Goal: Task Accomplishment & Management: Manage account settings

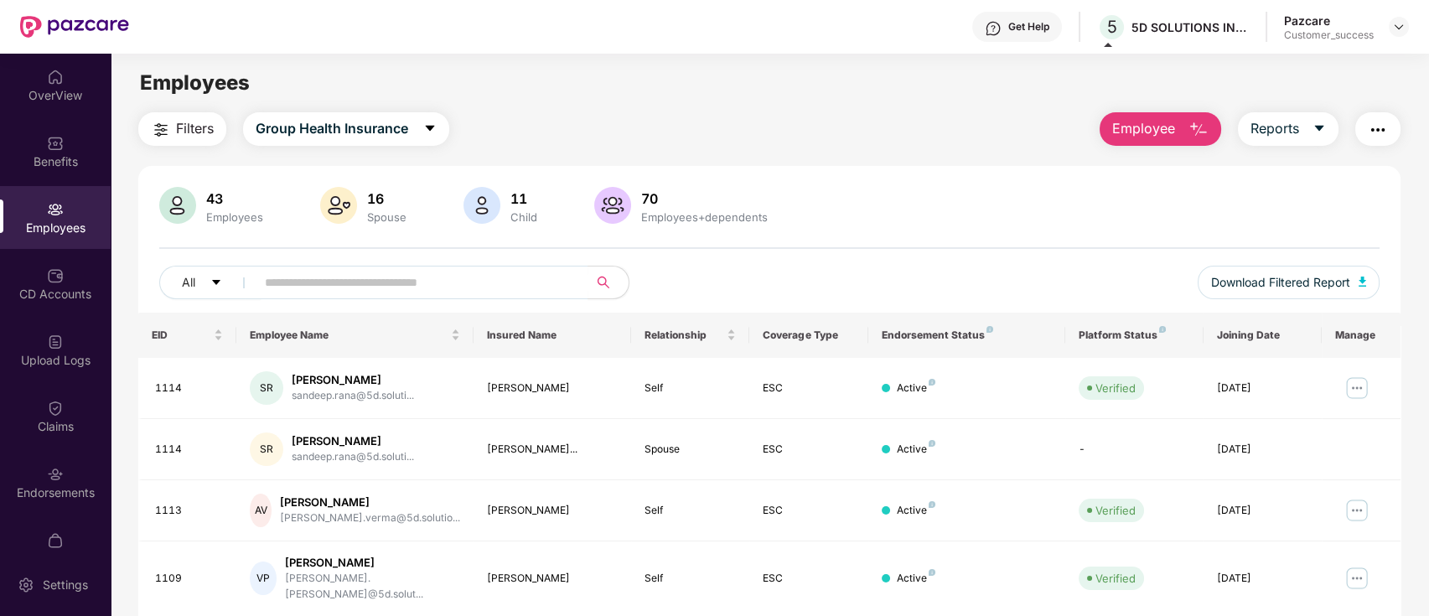
click at [965, 264] on div "43 Employees 16 Spouse 11 Child [DEMOGRAPHIC_DATA] Employees+dependents All Dow…" at bounding box center [769, 250] width 1263 height 126
drag, startPoint x: 1400, startPoint y: 28, endPoint x: 1388, endPoint y: 33, distance: 12.8
click at [1399, 27] on img at bounding box center [1398, 26] width 13 height 13
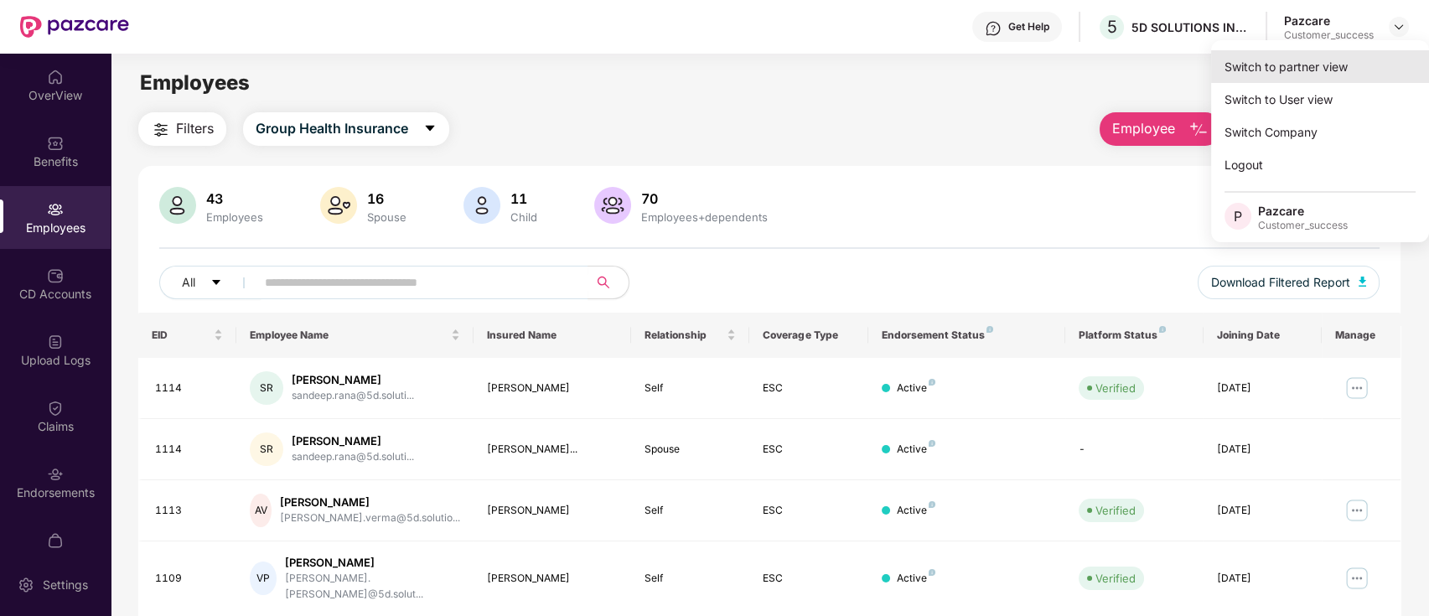
click at [1348, 54] on div "Switch to partner view" at bounding box center [1320, 66] width 218 height 33
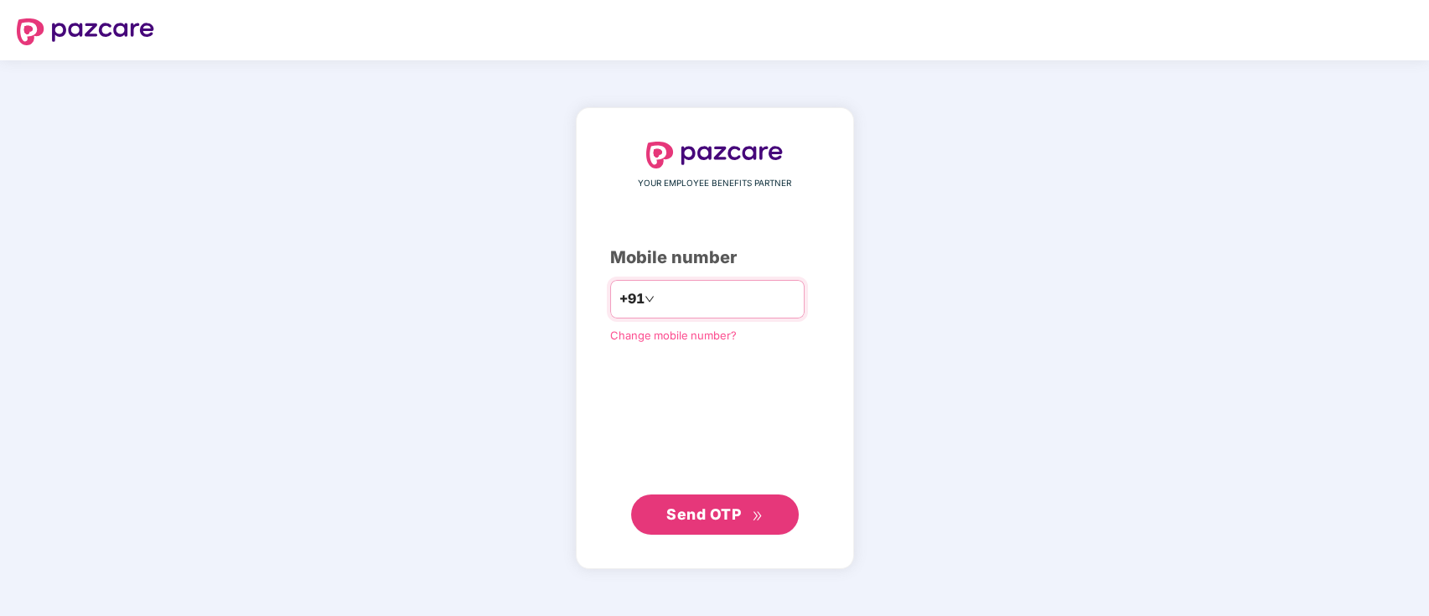
type input "**********"
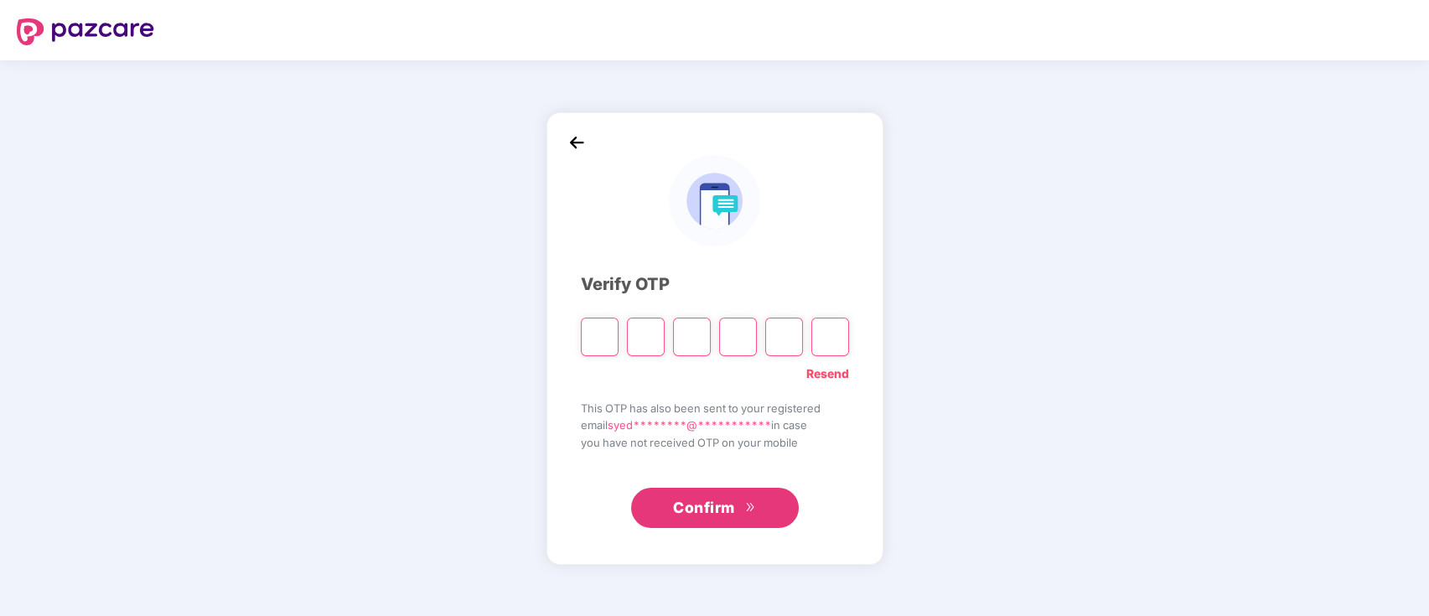
type input "*"
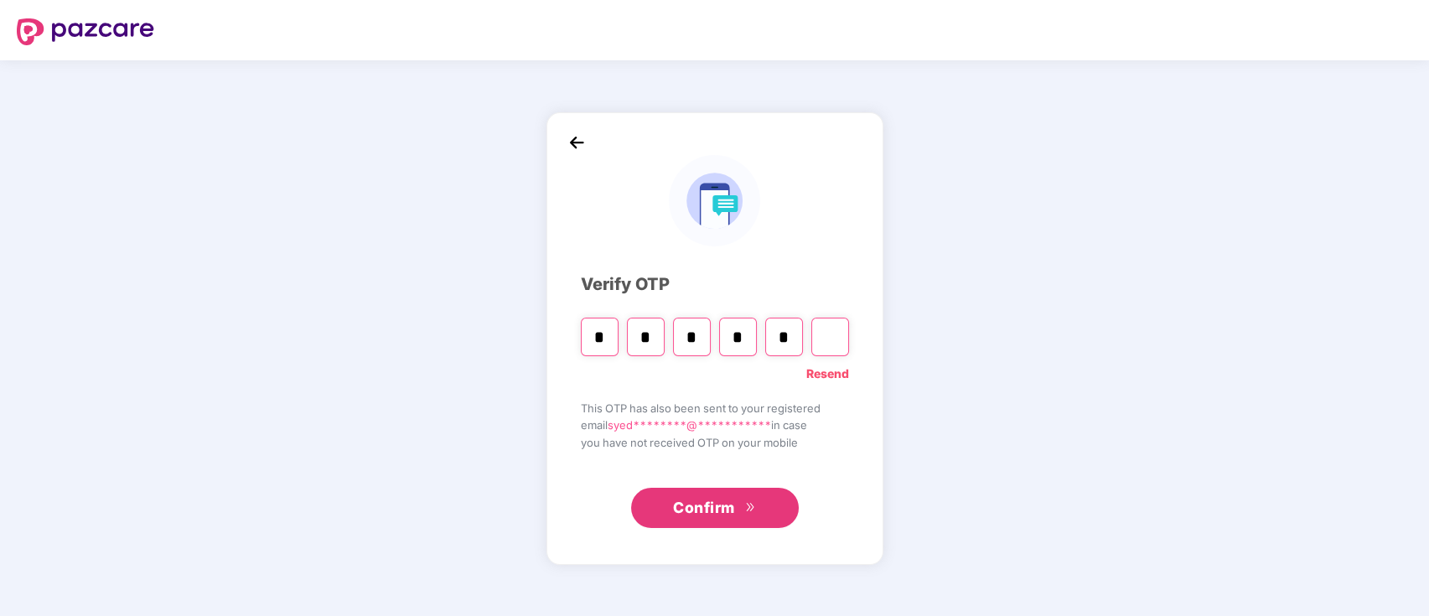
type input "*"
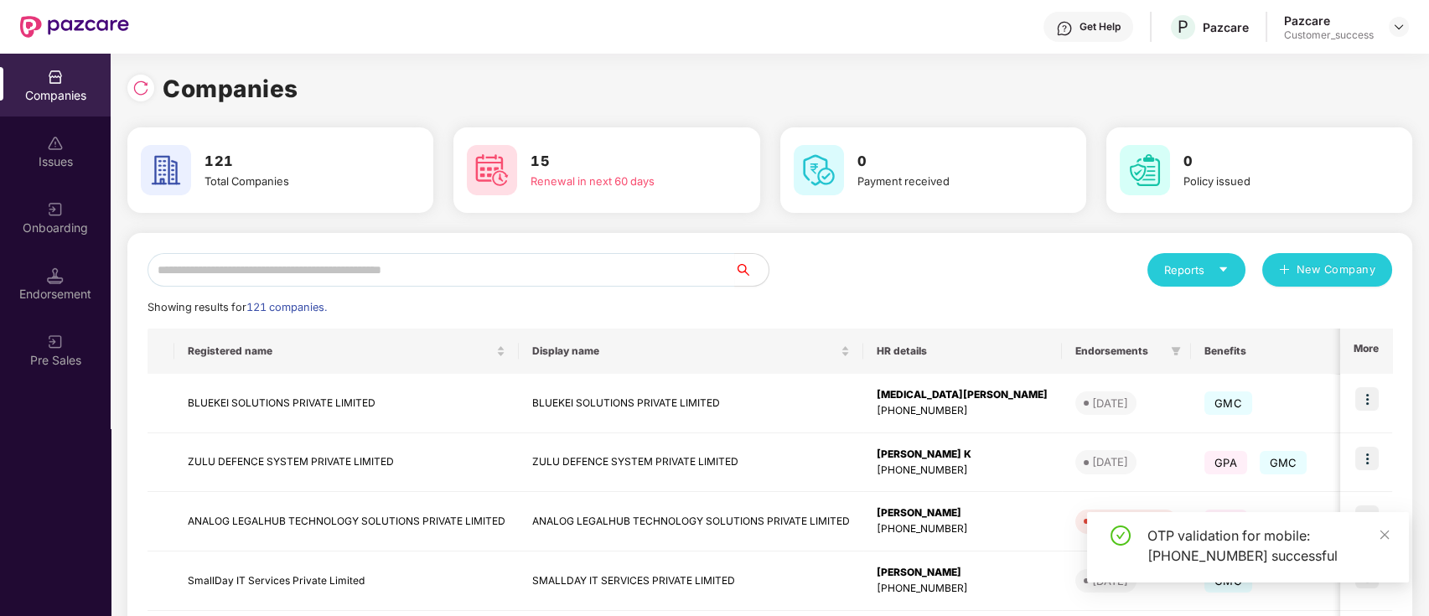
click at [404, 272] on input "text" at bounding box center [440, 270] width 587 height 34
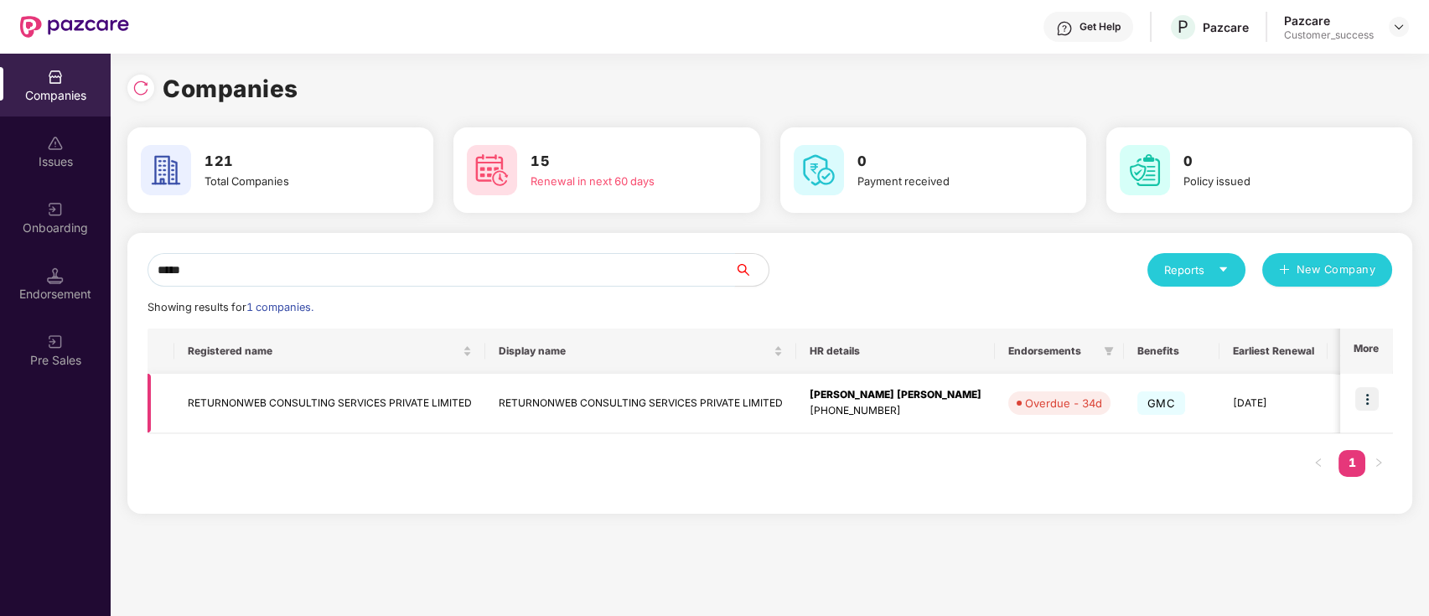
type input "*****"
click at [1382, 398] on td at bounding box center [1366, 404] width 52 height 60
click at [1374, 401] on img at bounding box center [1366, 398] width 23 height 23
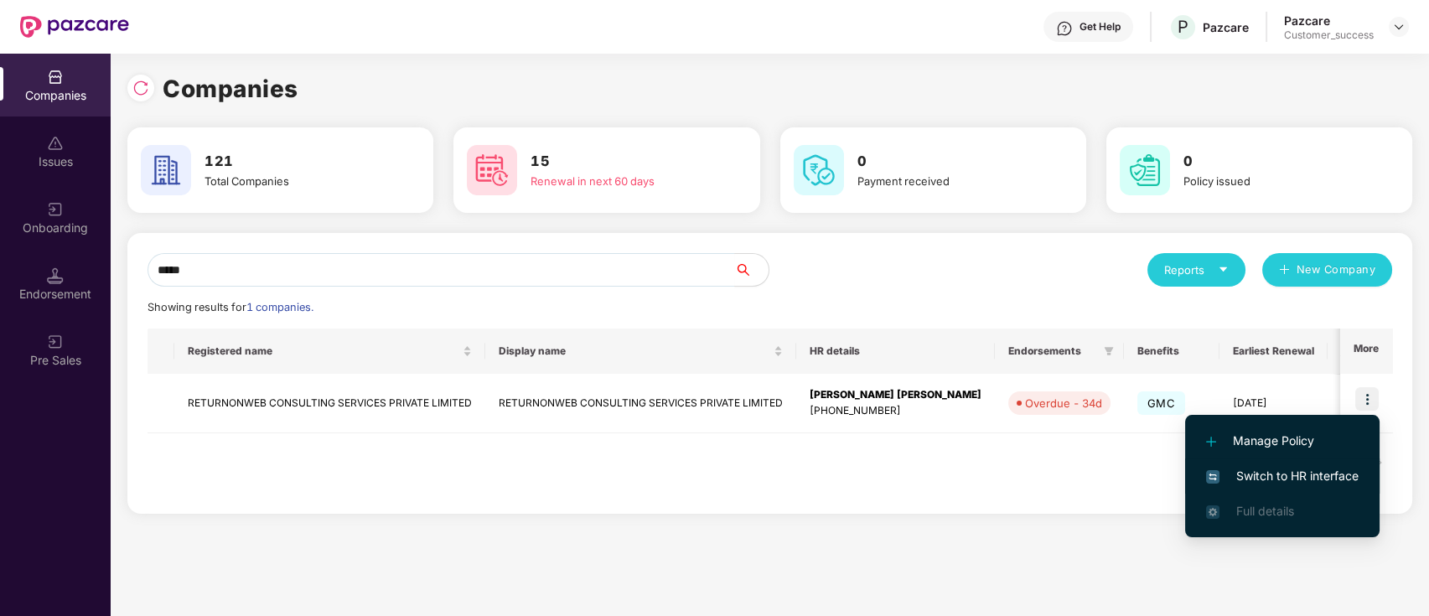
click at [1347, 471] on span "Switch to HR interface" at bounding box center [1282, 476] width 153 height 18
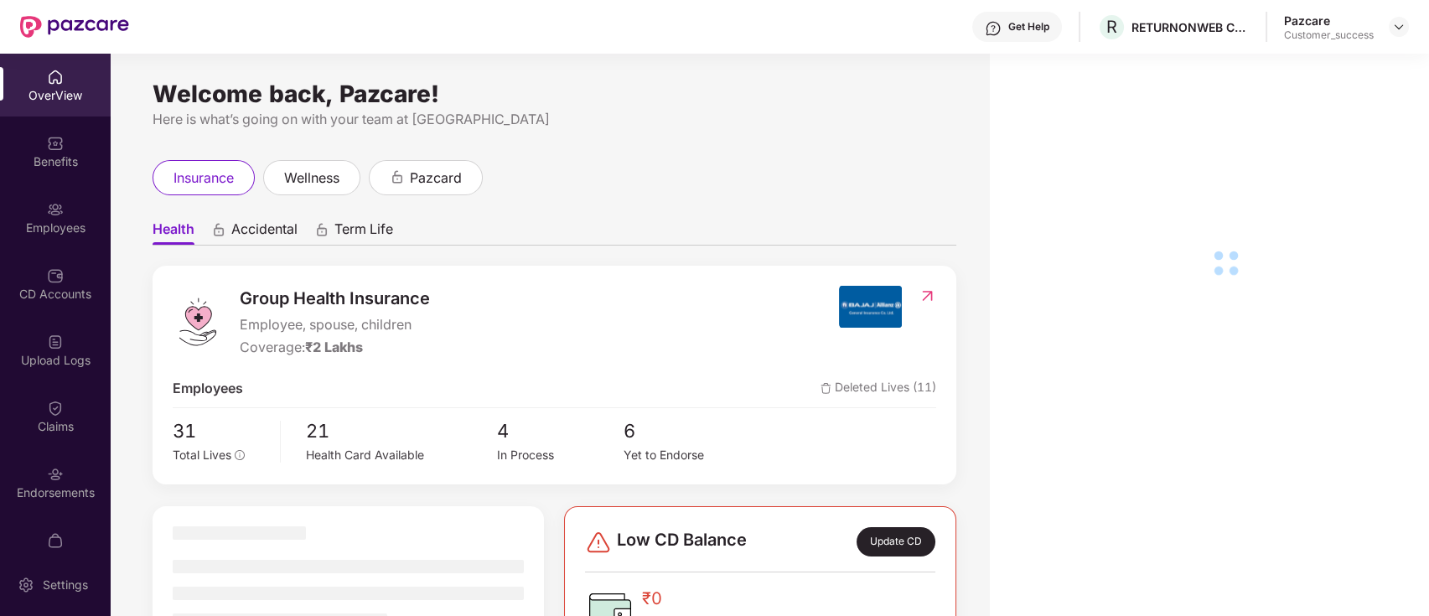
click at [46, 181] on div "Benefits" at bounding box center [55, 151] width 111 height 63
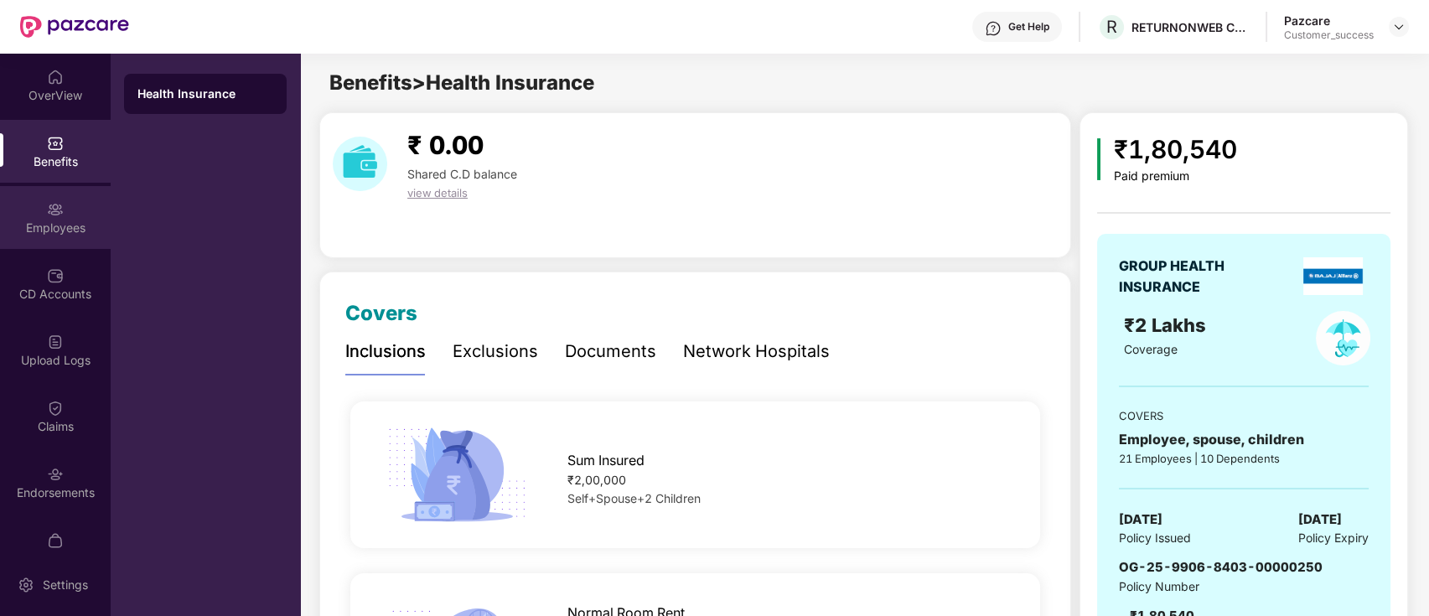
click at [75, 241] on div "Employees" at bounding box center [55, 217] width 111 height 63
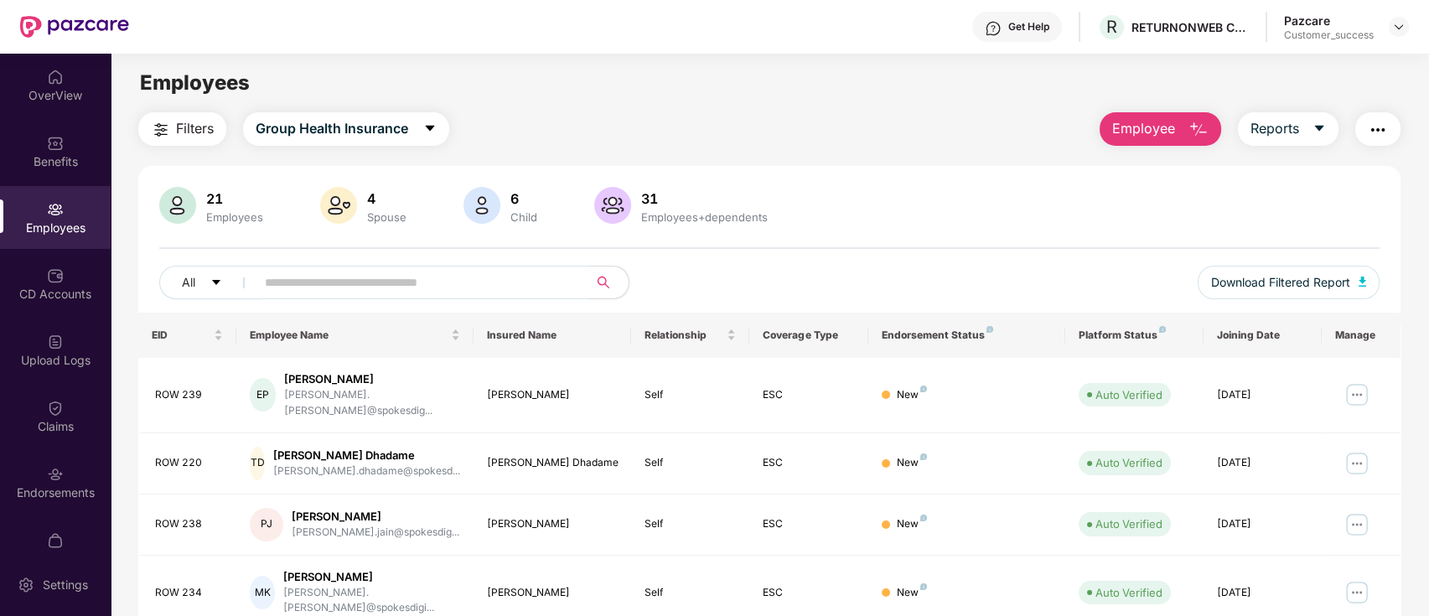
click at [426, 287] on input "text" at bounding box center [415, 282] width 301 height 25
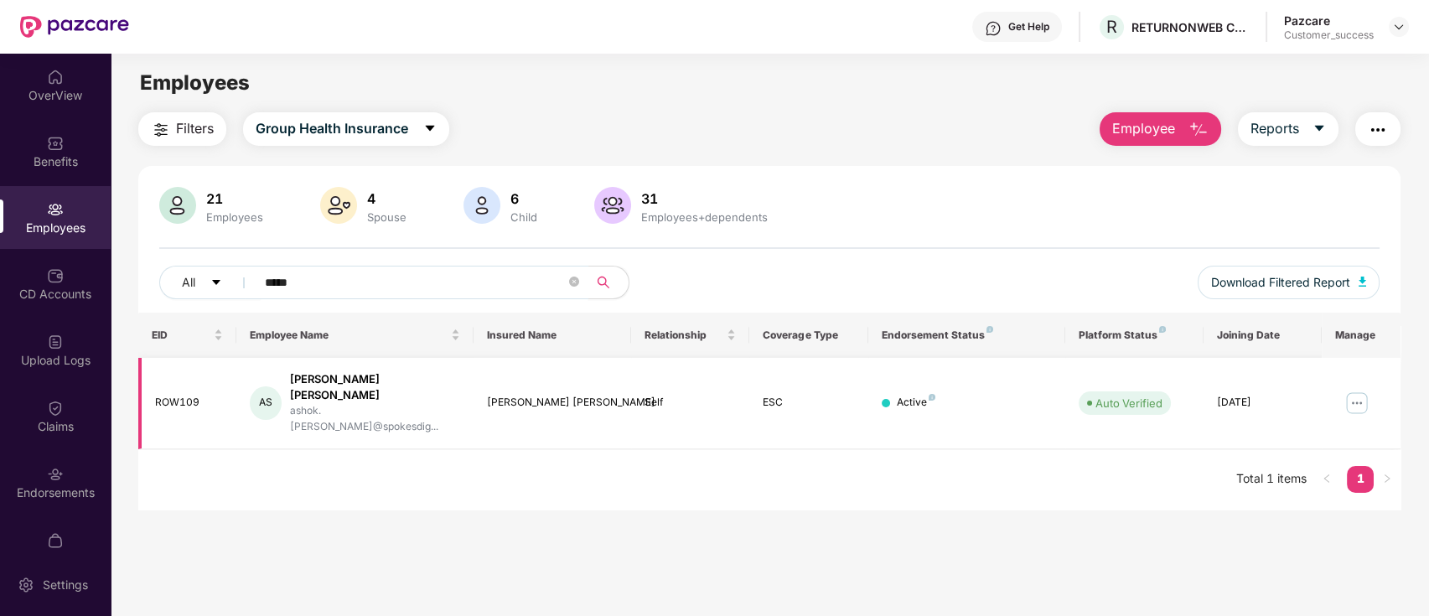
type input "*****"
click at [1367, 390] on img at bounding box center [1356, 403] width 27 height 27
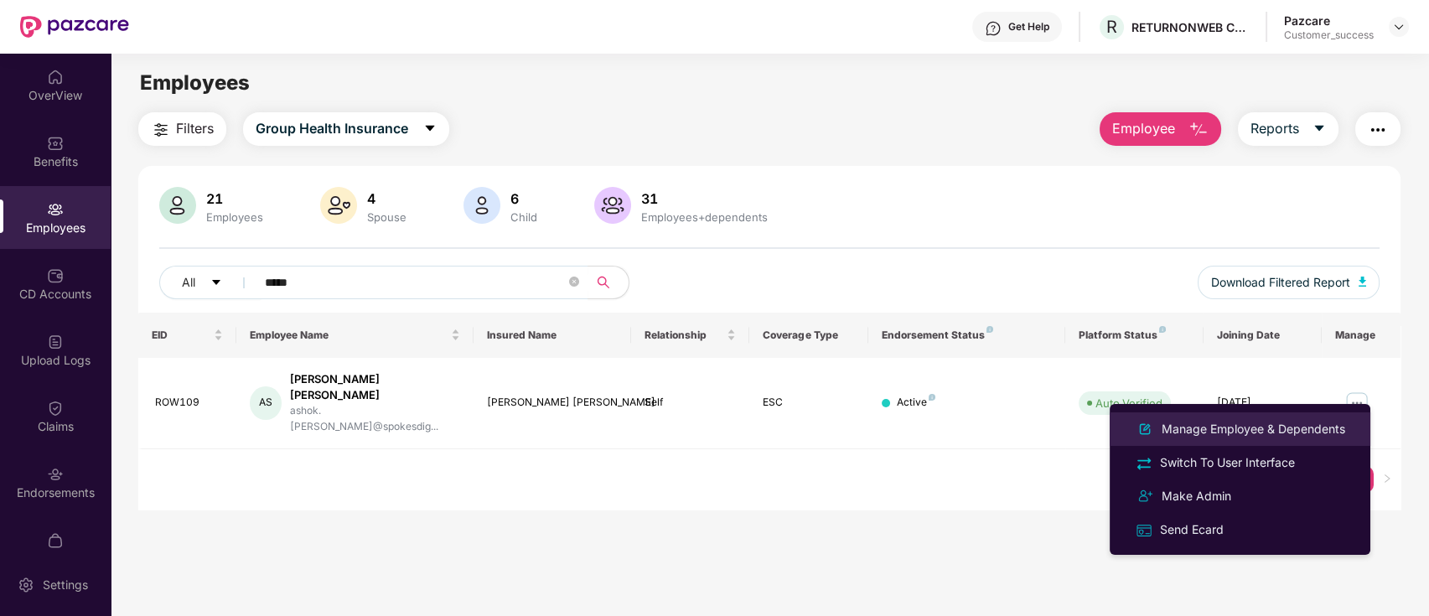
click at [1234, 430] on div "Manage Employee & Dependents" at bounding box center [1253, 429] width 190 height 18
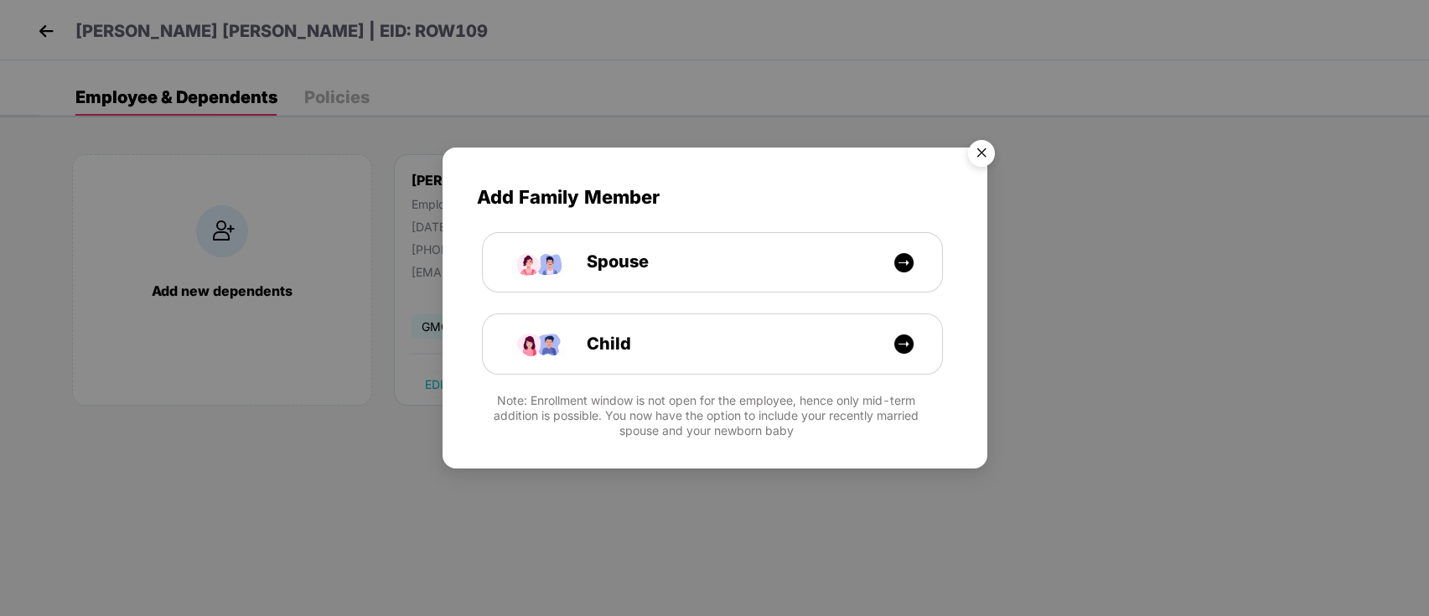
click at [970, 157] on img "Close" at bounding box center [981, 155] width 47 height 47
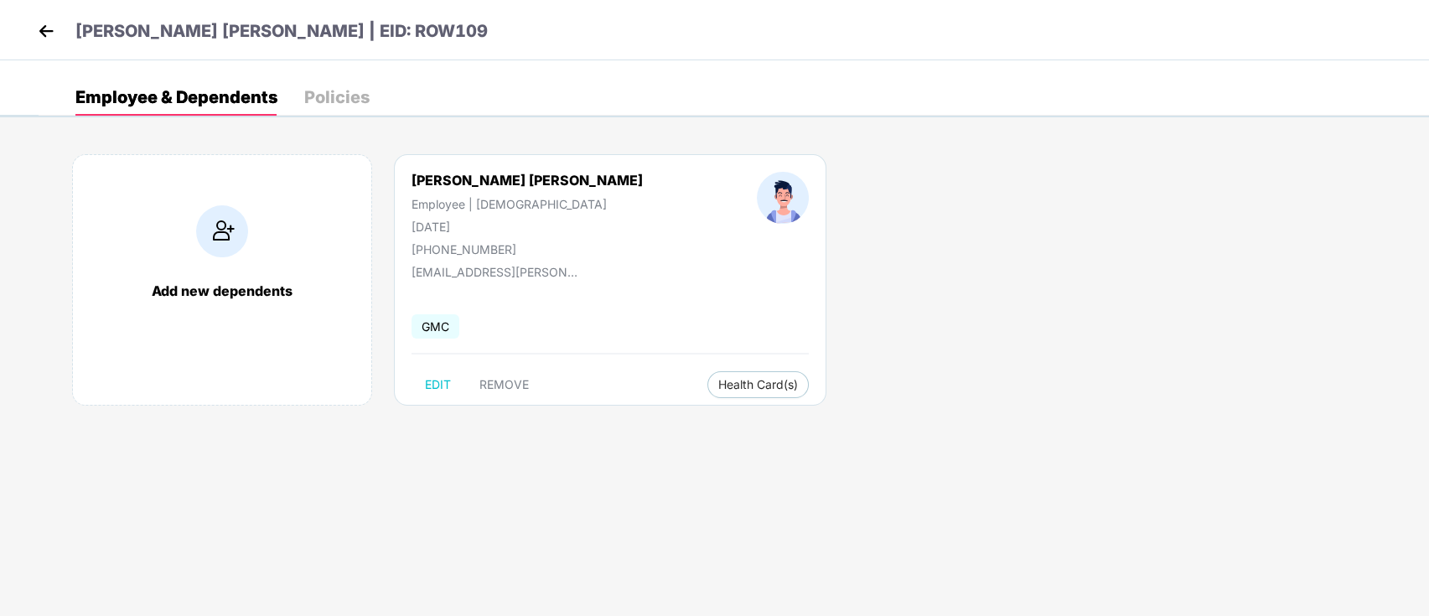
click at [775, 258] on div "Add new dependents Ashok Kumar Sachan Employee | Male 06 Oct 1954 +919935318371…" at bounding box center [734, 288] width 1390 height 318
click at [48, 35] on img at bounding box center [46, 30] width 25 height 25
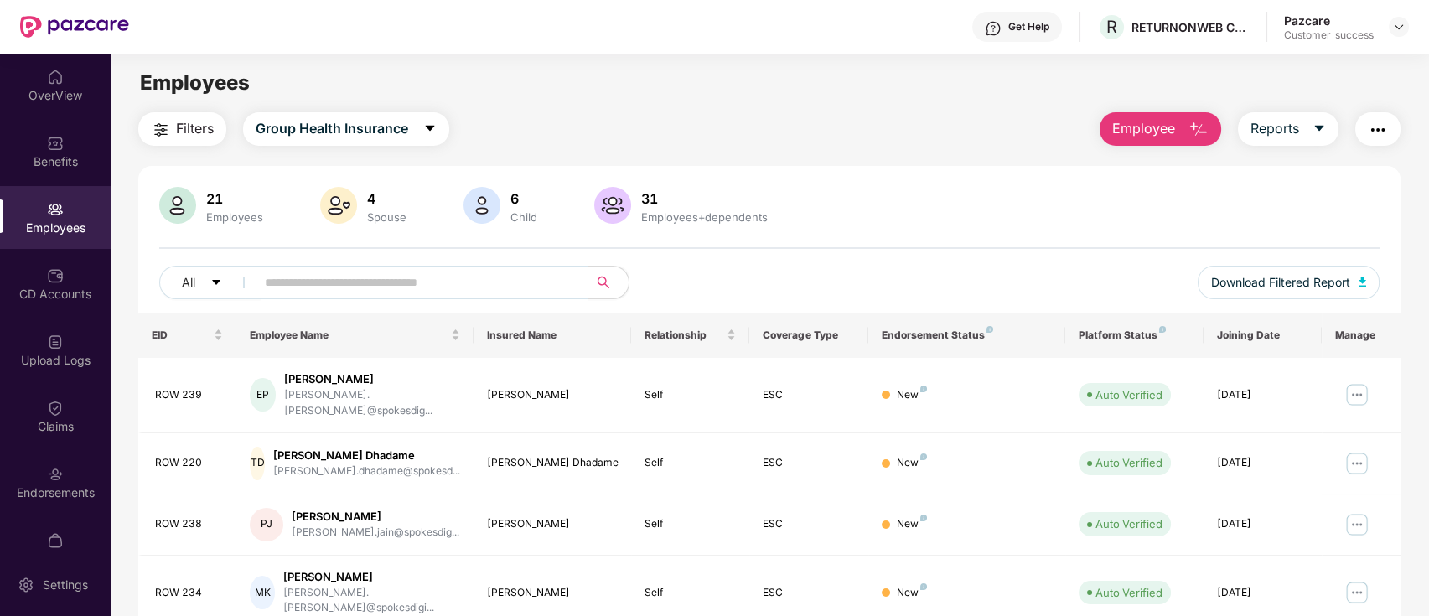
click at [54, 204] on img at bounding box center [55, 209] width 17 height 17
click at [49, 278] on img at bounding box center [55, 275] width 17 height 17
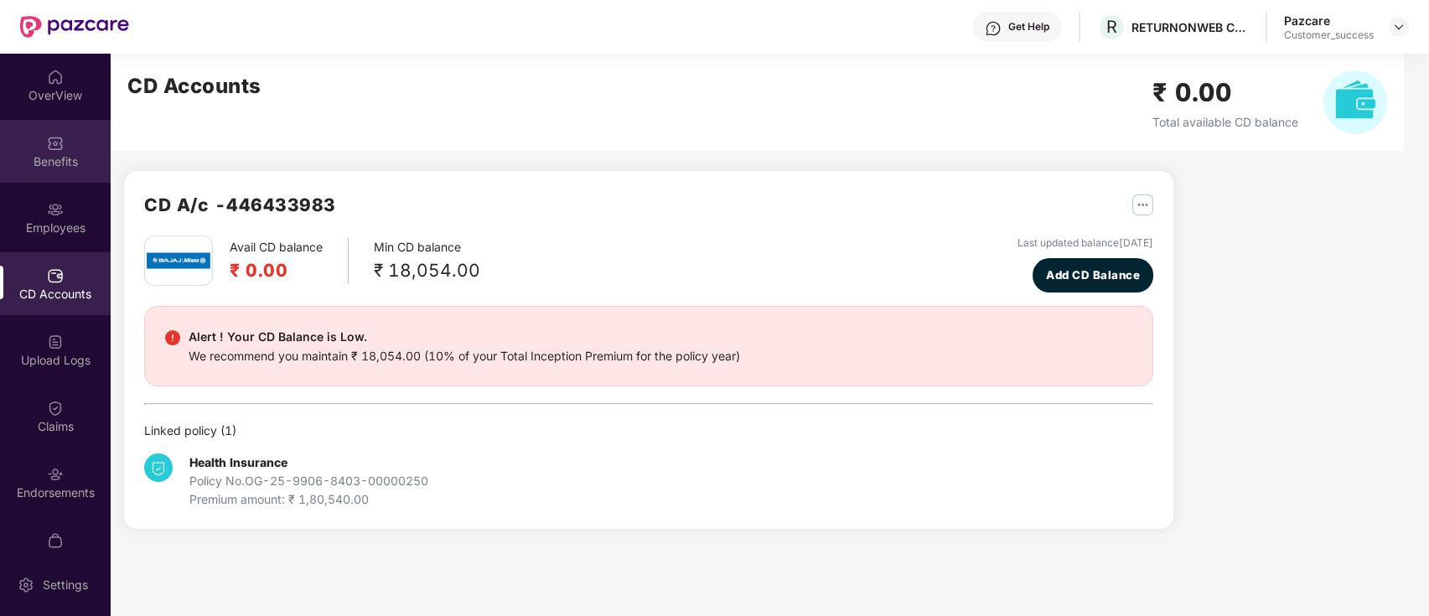
click at [3, 126] on div "Benefits" at bounding box center [55, 151] width 111 height 63
